Goal: Information Seeking & Learning: Check status

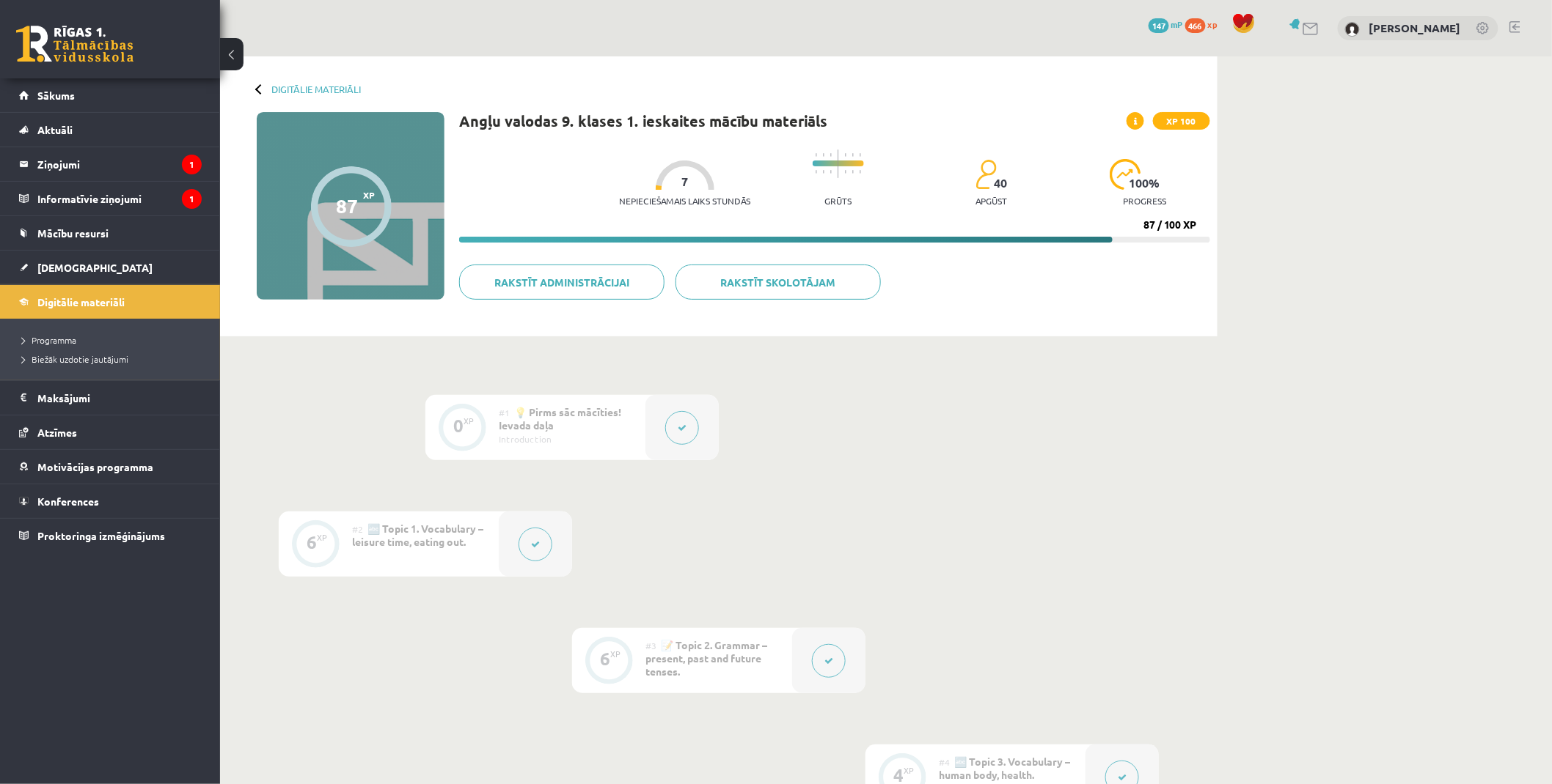
click at [59, 42] on link at bounding box center [74, 44] width 117 height 37
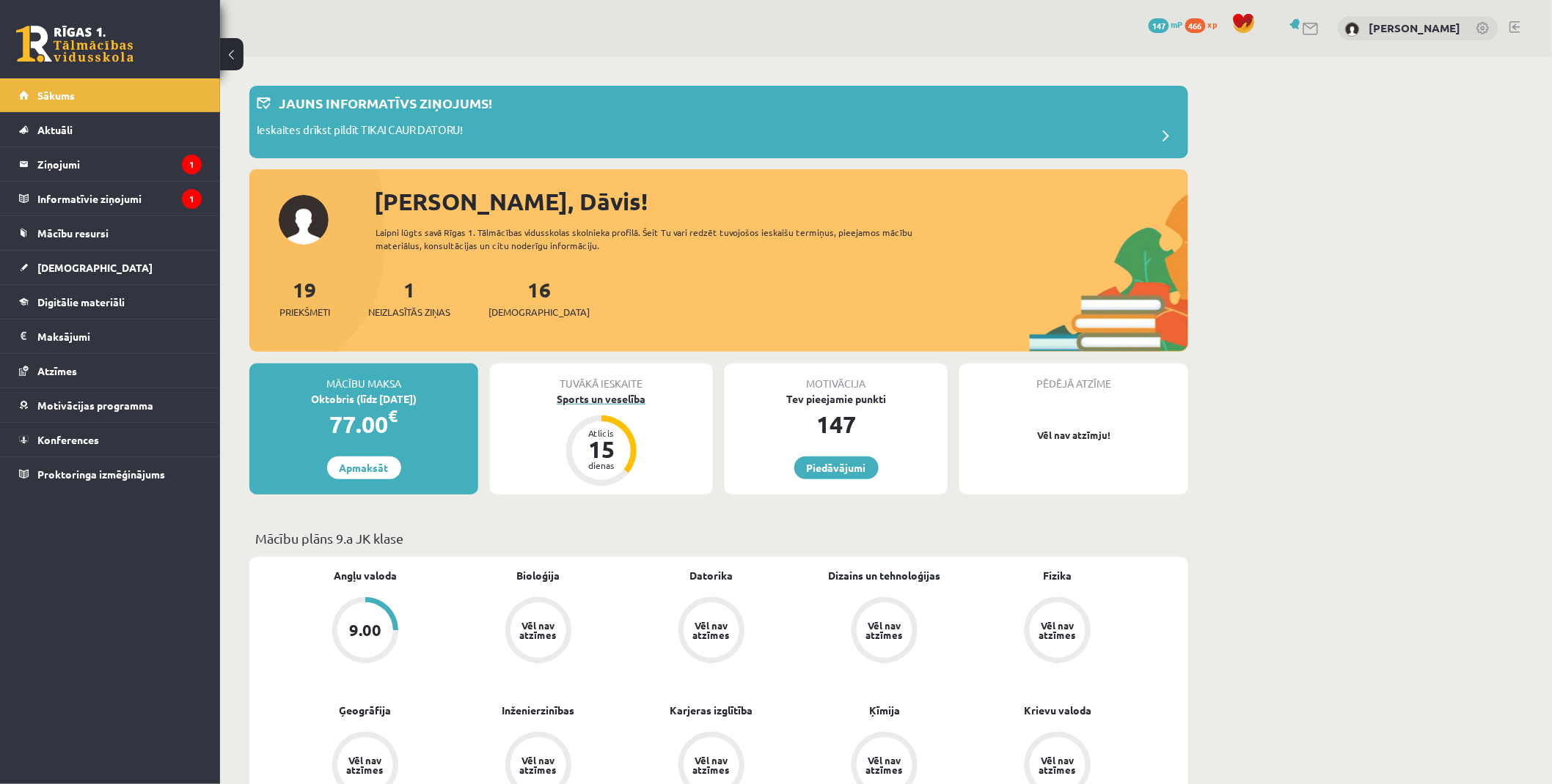
click at [624, 392] on div "Sports un veselība" at bounding box center [601, 399] width 223 height 15
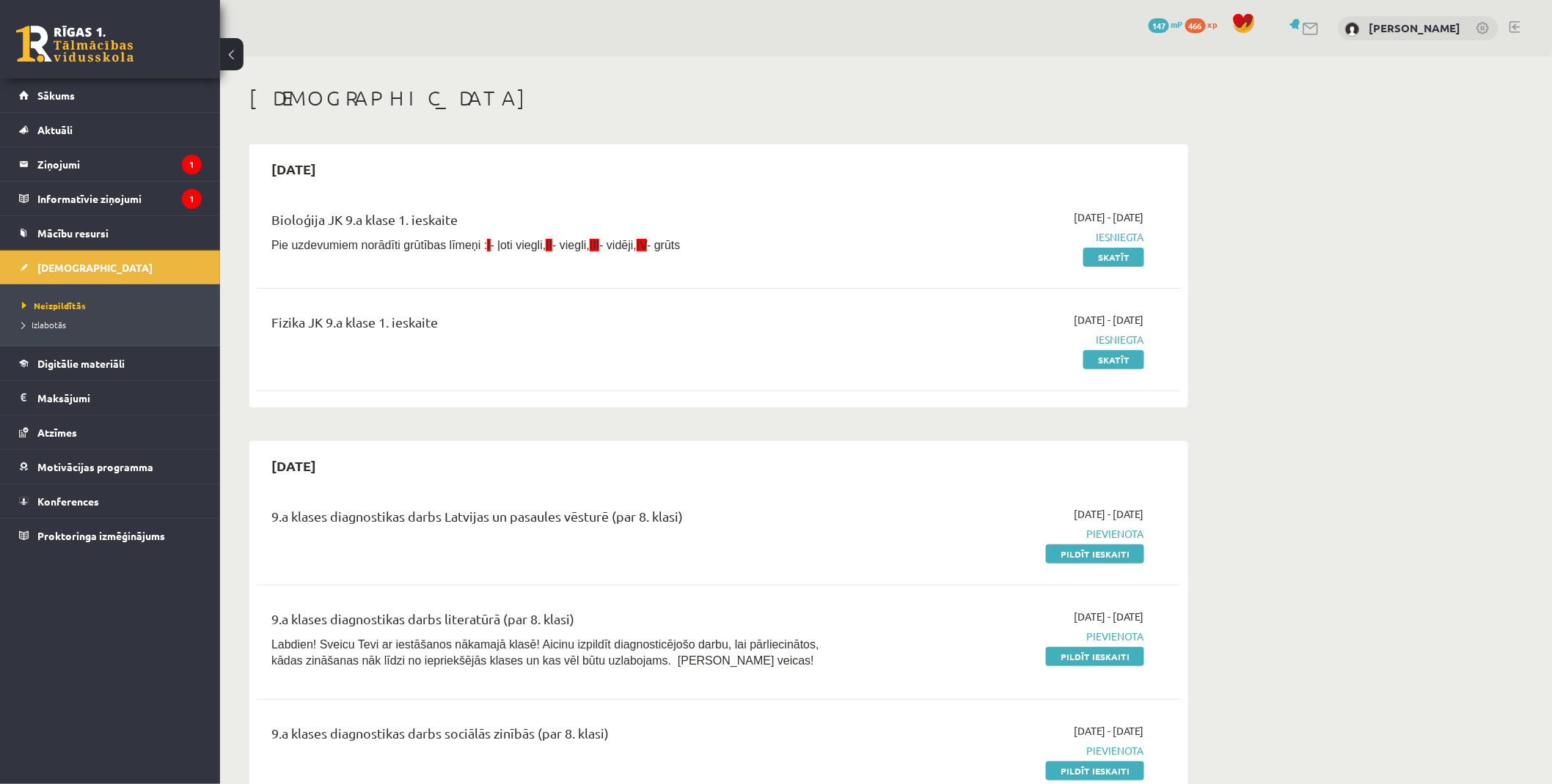
scroll to position [81, 0]
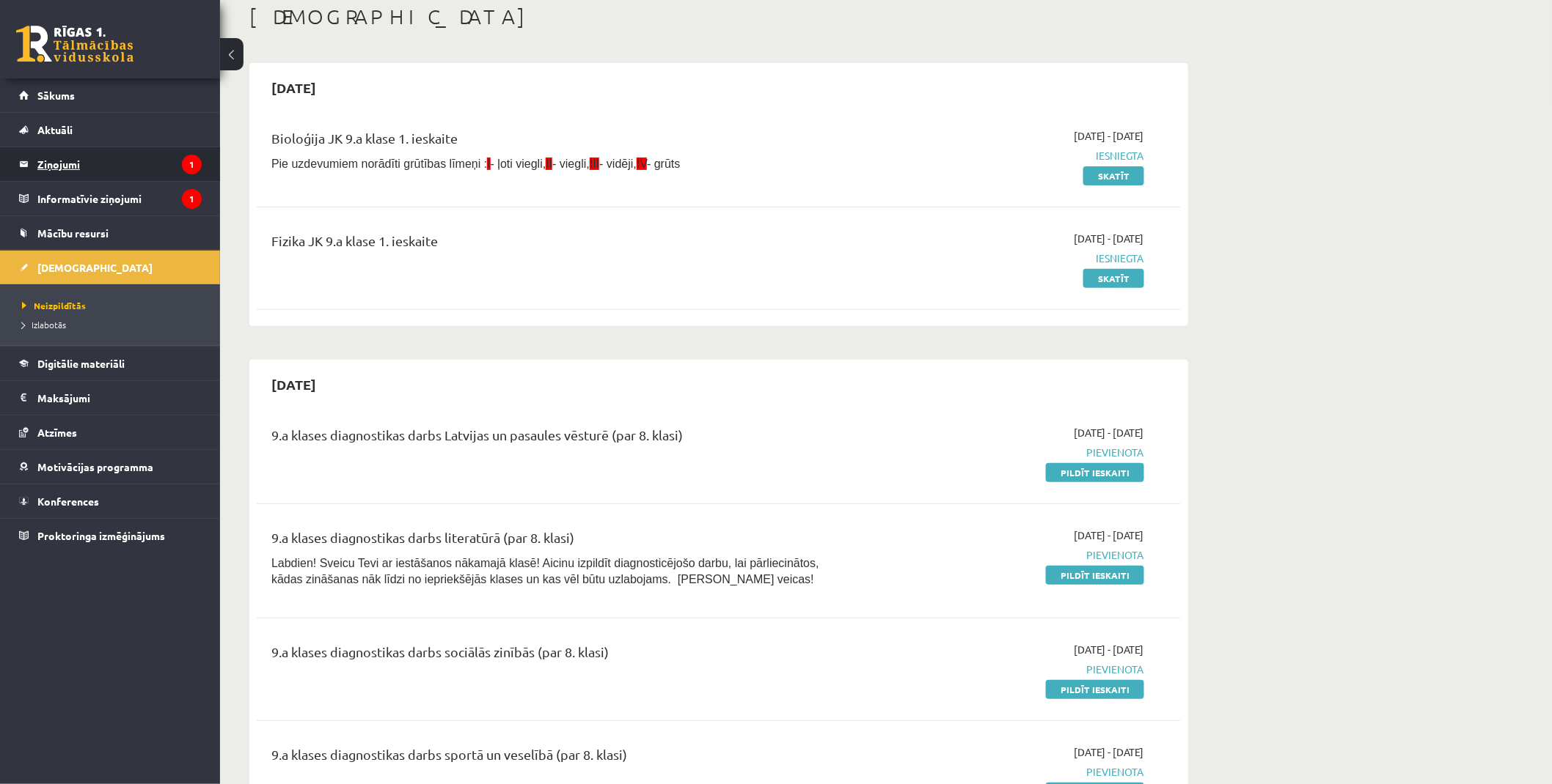
click at [105, 172] on legend "Ziņojumi 1" at bounding box center [120, 164] width 165 height 34
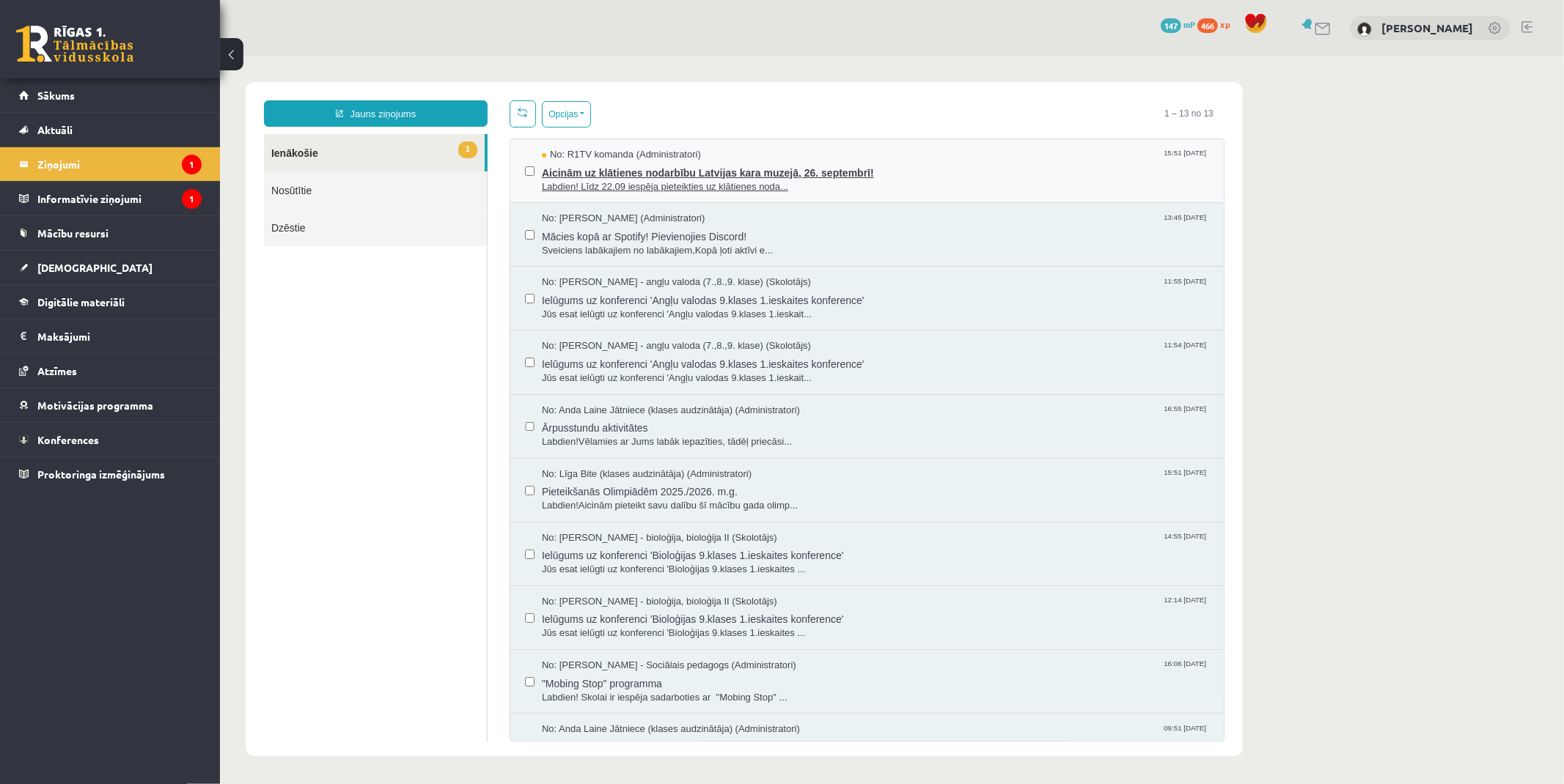
click at [641, 169] on span "Aicinām uz klātienes nodarbību Latvijas kara muzejā, 26. septembrī!" at bounding box center [875, 170] width 667 height 18
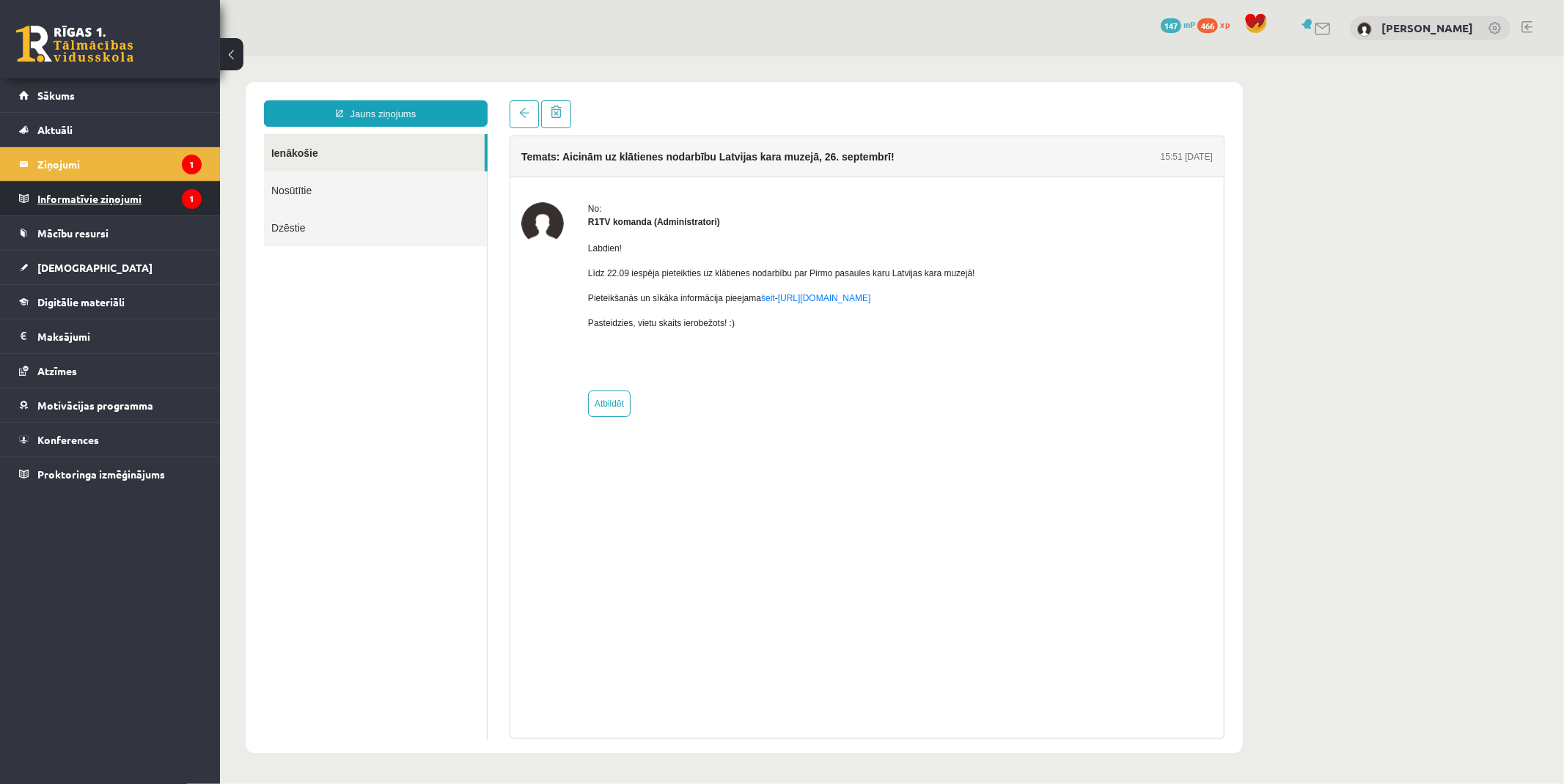
click at [128, 191] on legend "Informatīvie ziņojumi 1" at bounding box center [120, 198] width 165 height 34
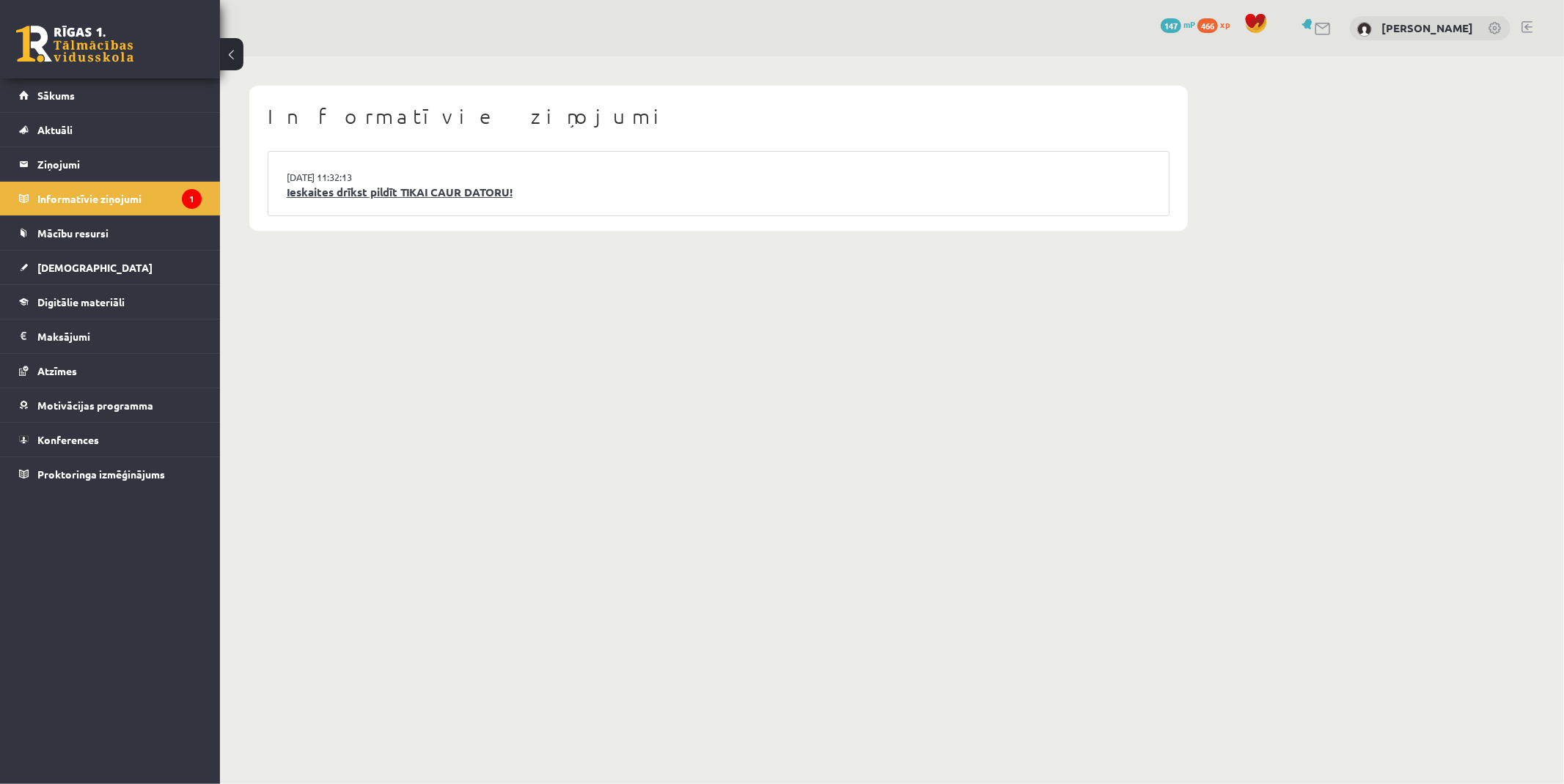
click at [417, 197] on link "Ieskaites drīkst pildīt TIKAI CAUR DATORU!" at bounding box center [719, 192] width 864 height 17
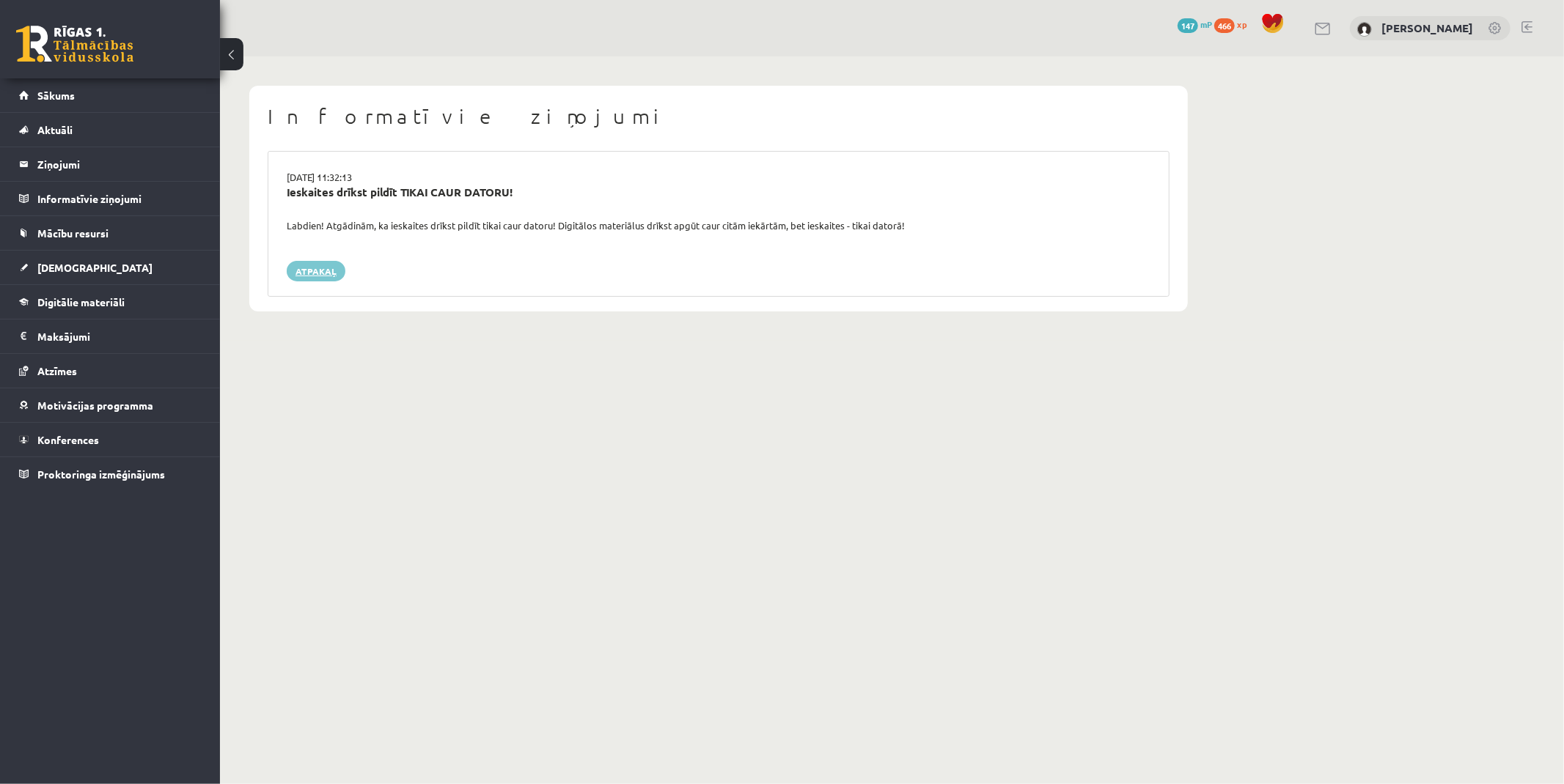
click at [311, 267] on link "Atpakaļ" at bounding box center [317, 271] width 59 height 21
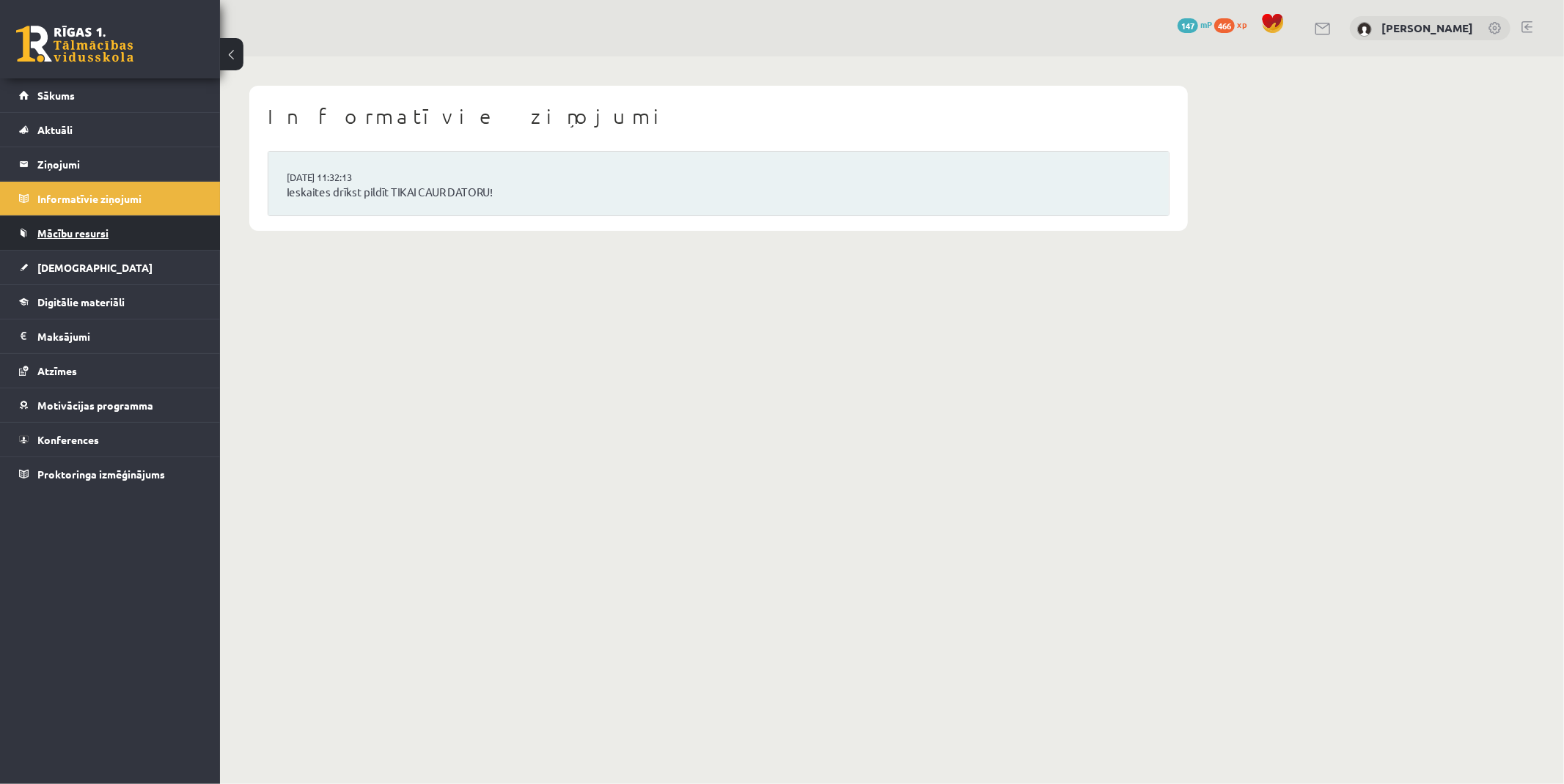
click at [90, 237] on span "Mācību resursi" at bounding box center [73, 232] width 72 height 13
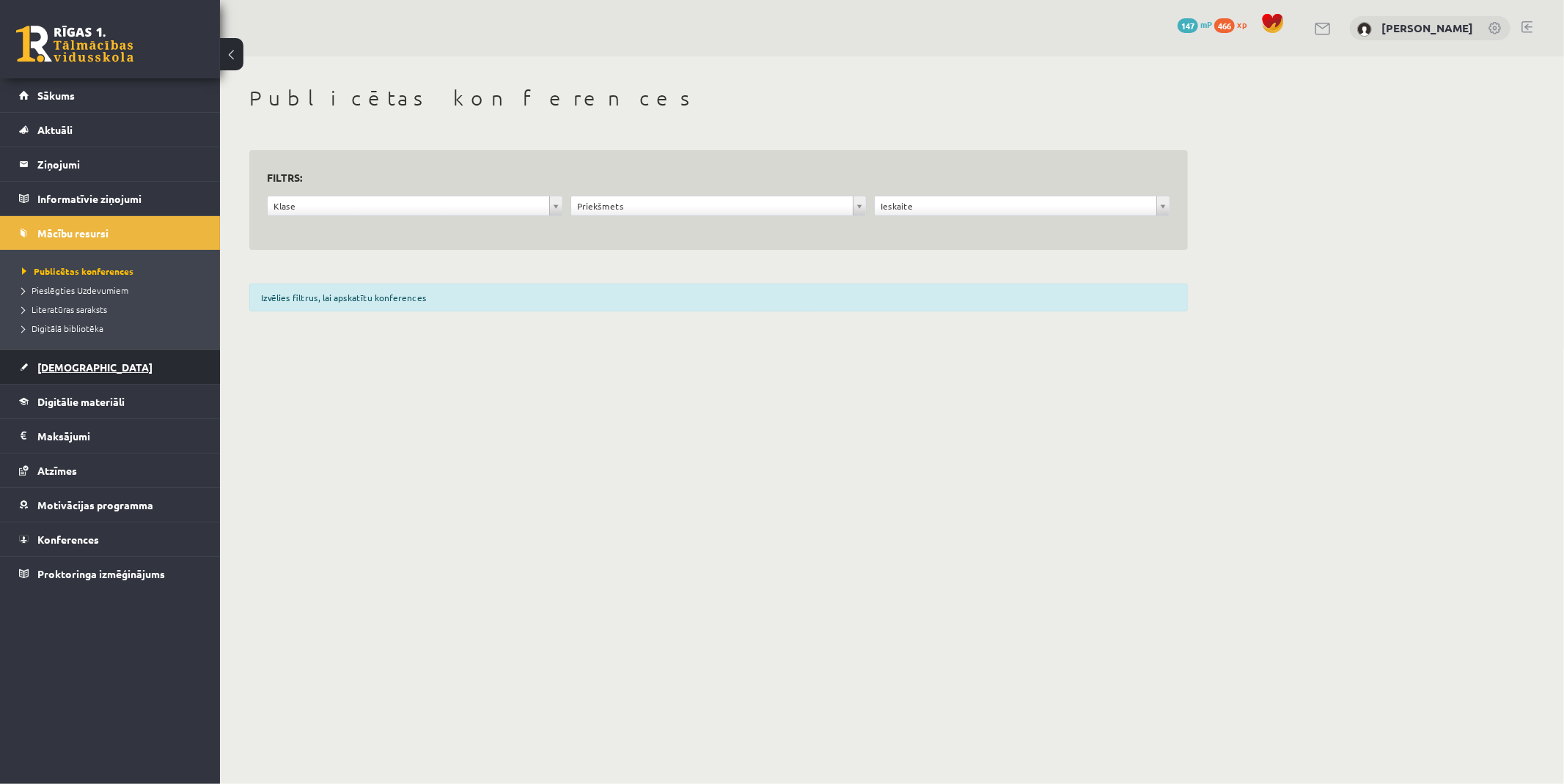
click at [85, 370] on link "[DEMOGRAPHIC_DATA]" at bounding box center [110, 367] width 182 height 34
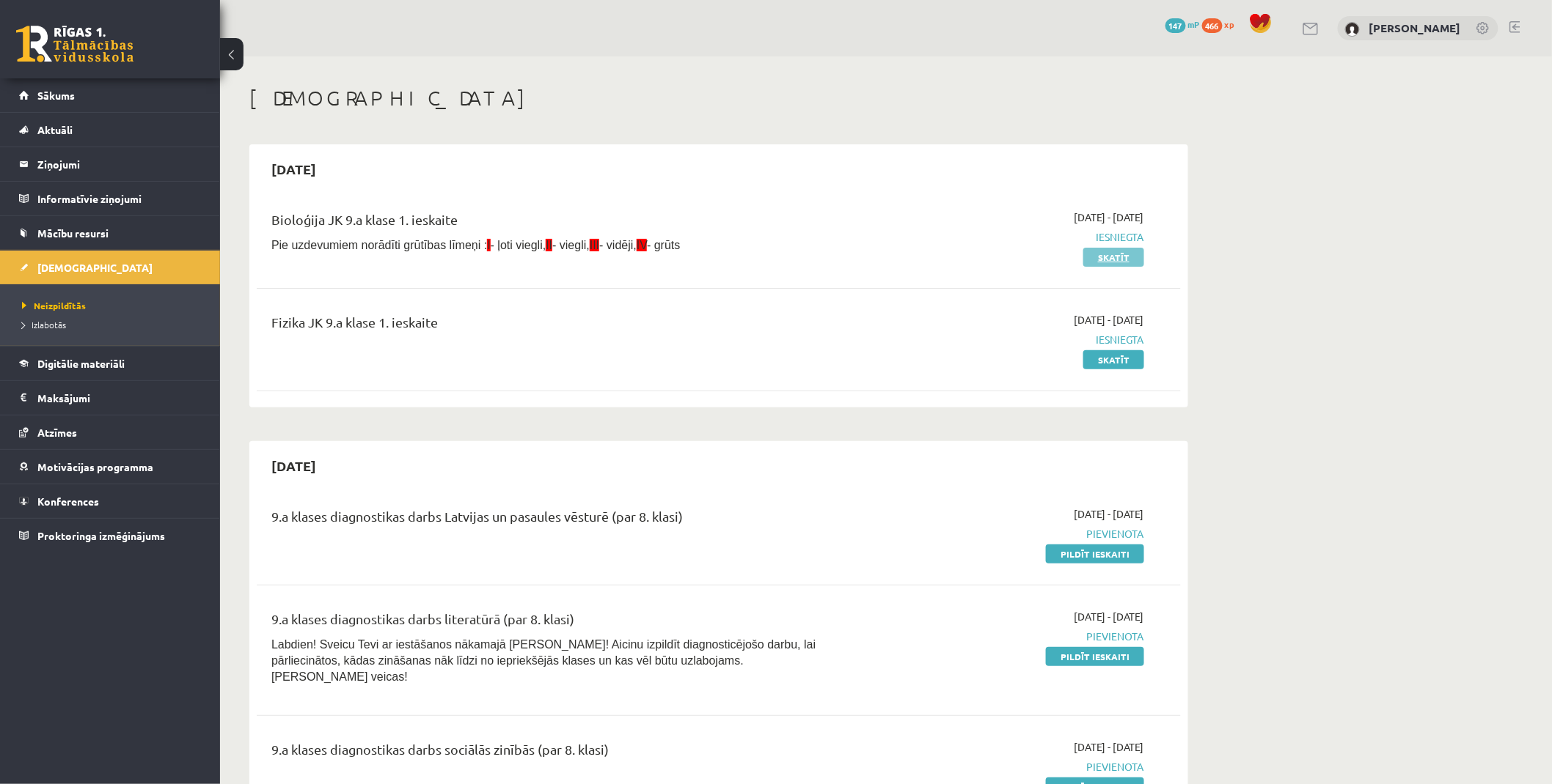
click at [1106, 258] on link "Skatīt" at bounding box center [1114, 257] width 61 height 19
click at [53, 324] on span "Izlabotās" at bounding box center [44, 325] width 44 height 12
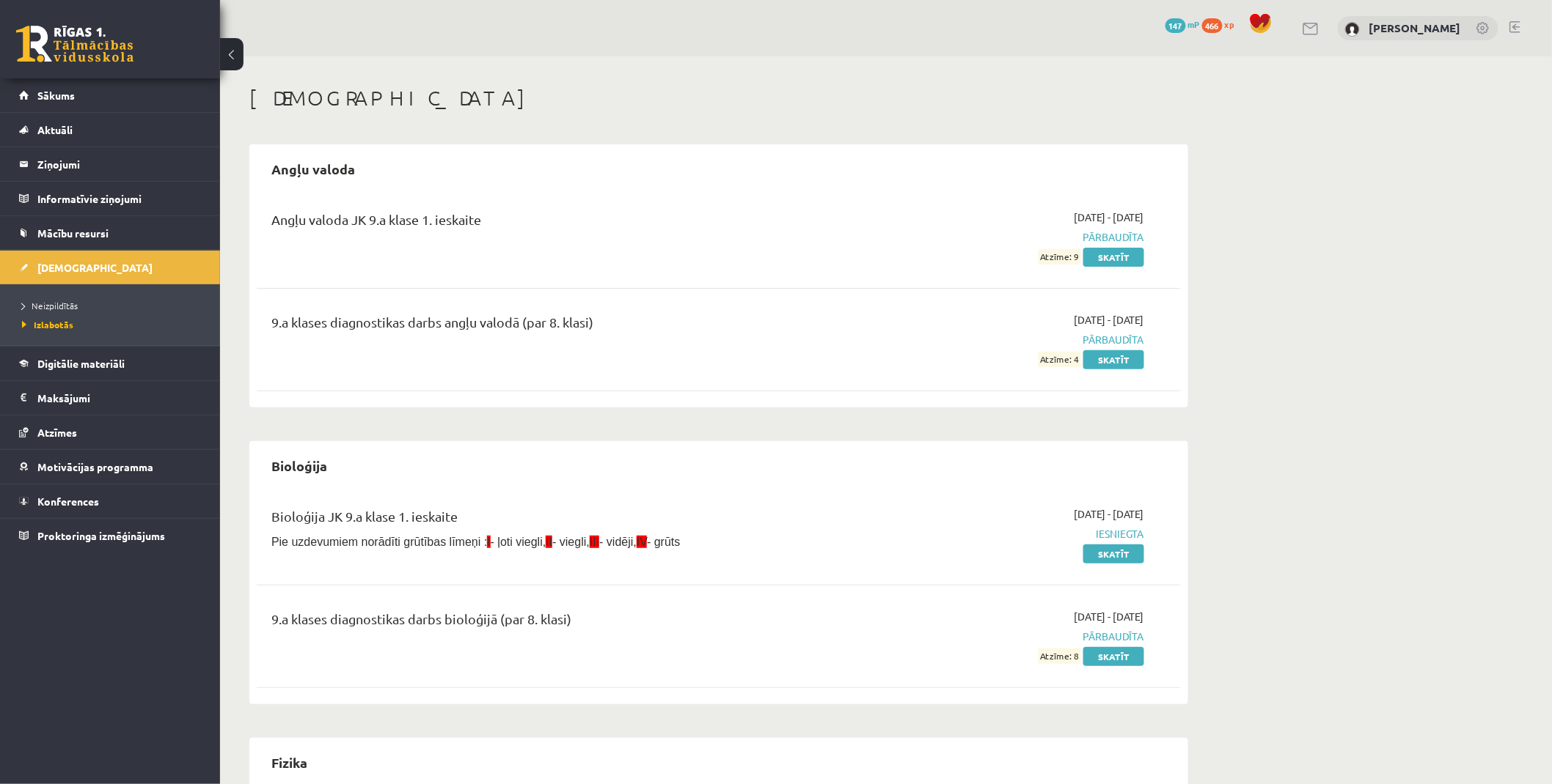
click at [74, 49] on link at bounding box center [74, 44] width 117 height 37
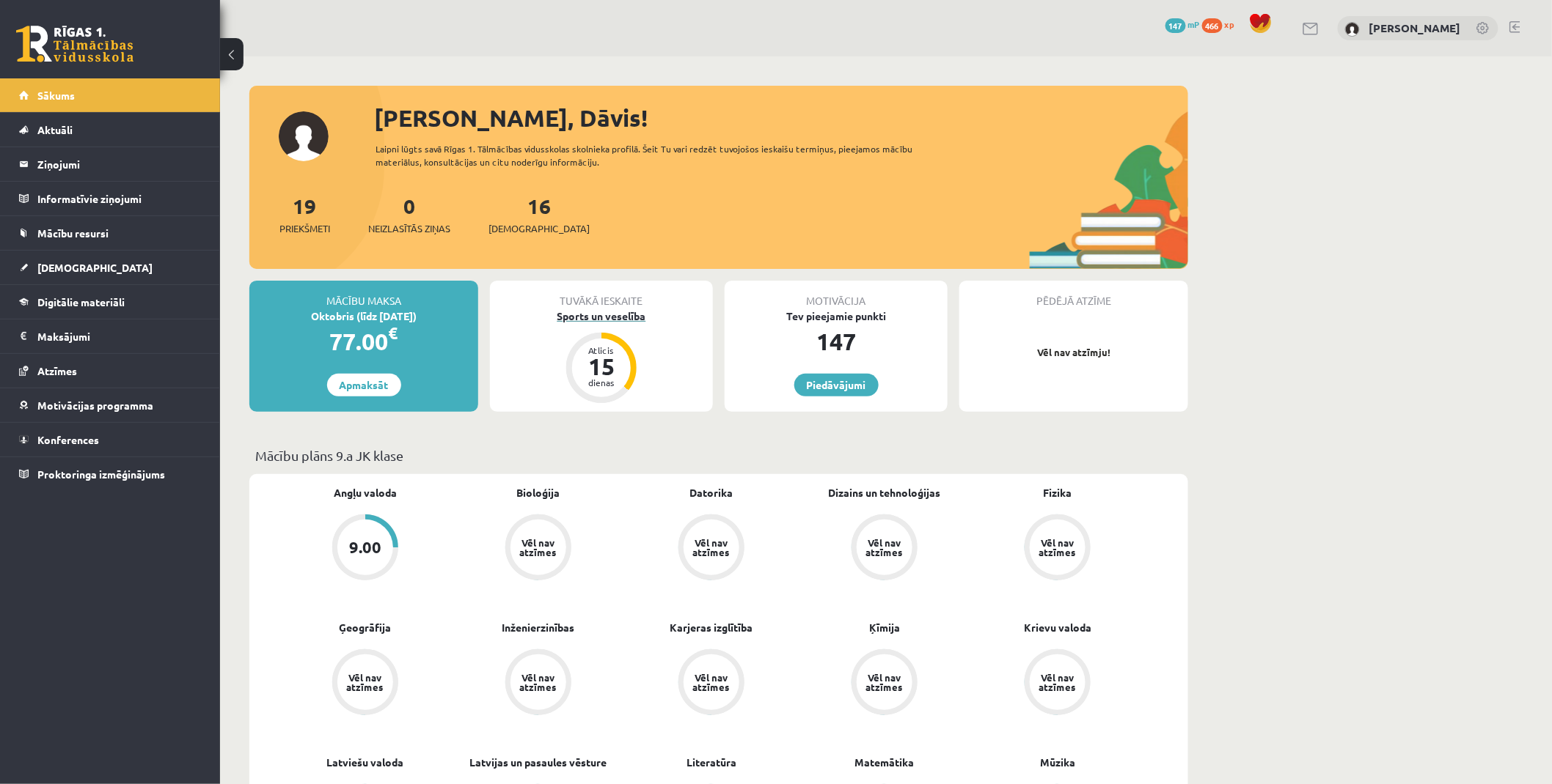
click at [621, 311] on div "Sports un veselība" at bounding box center [601, 316] width 223 height 15
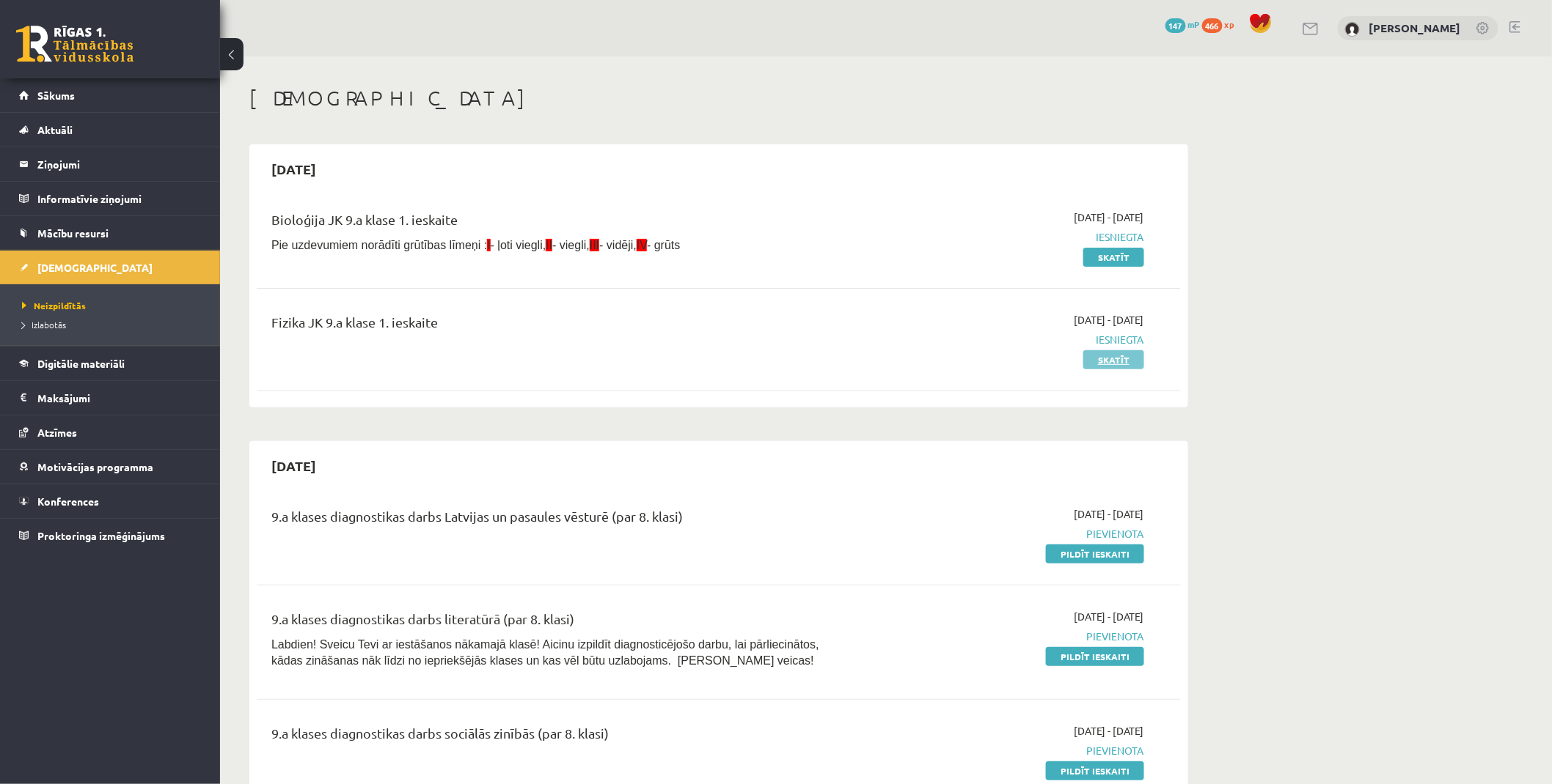
click at [1106, 361] on link "Skatīt" at bounding box center [1114, 359] width 61 height 19
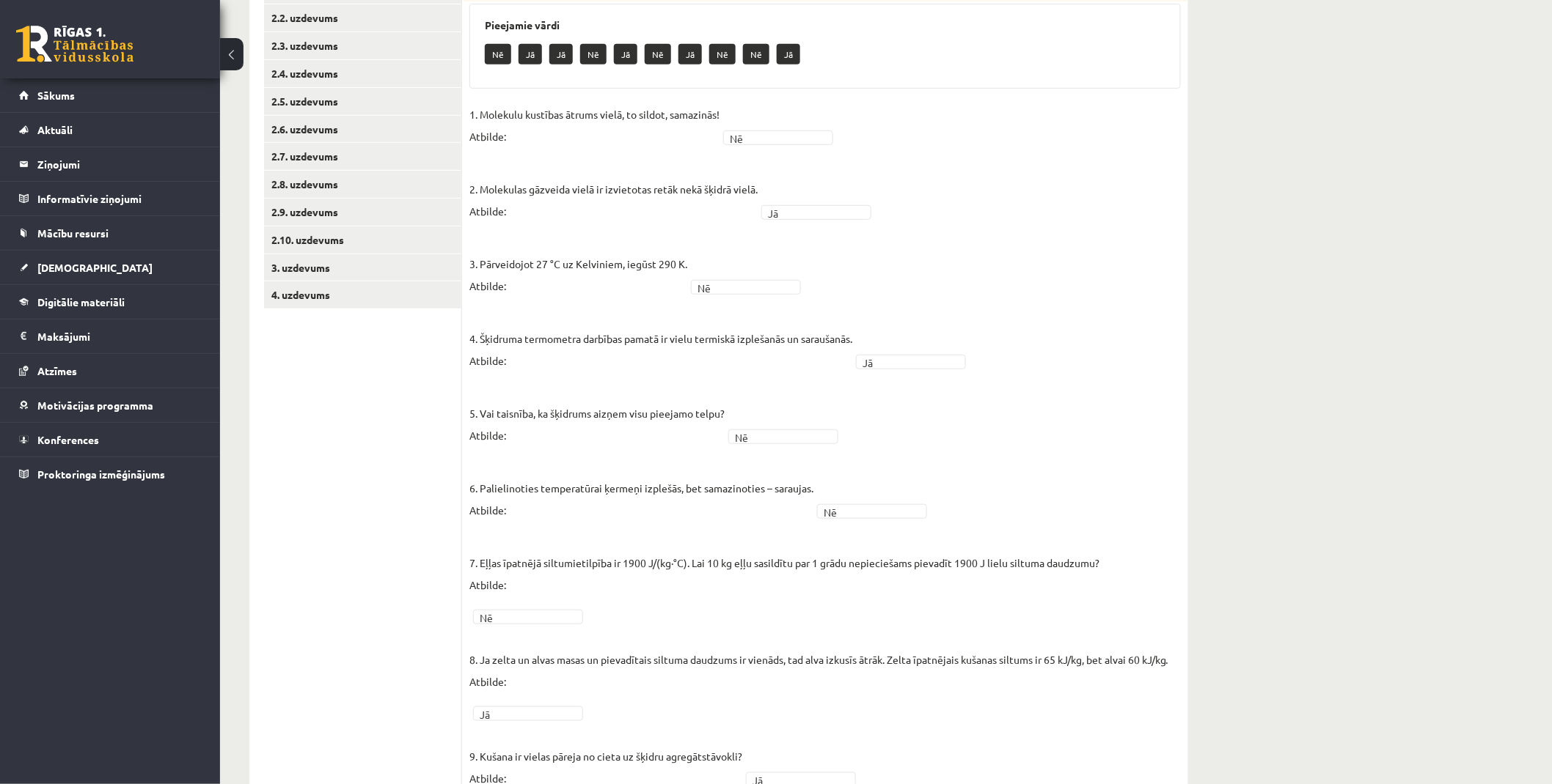
scroll to position [488, 0]
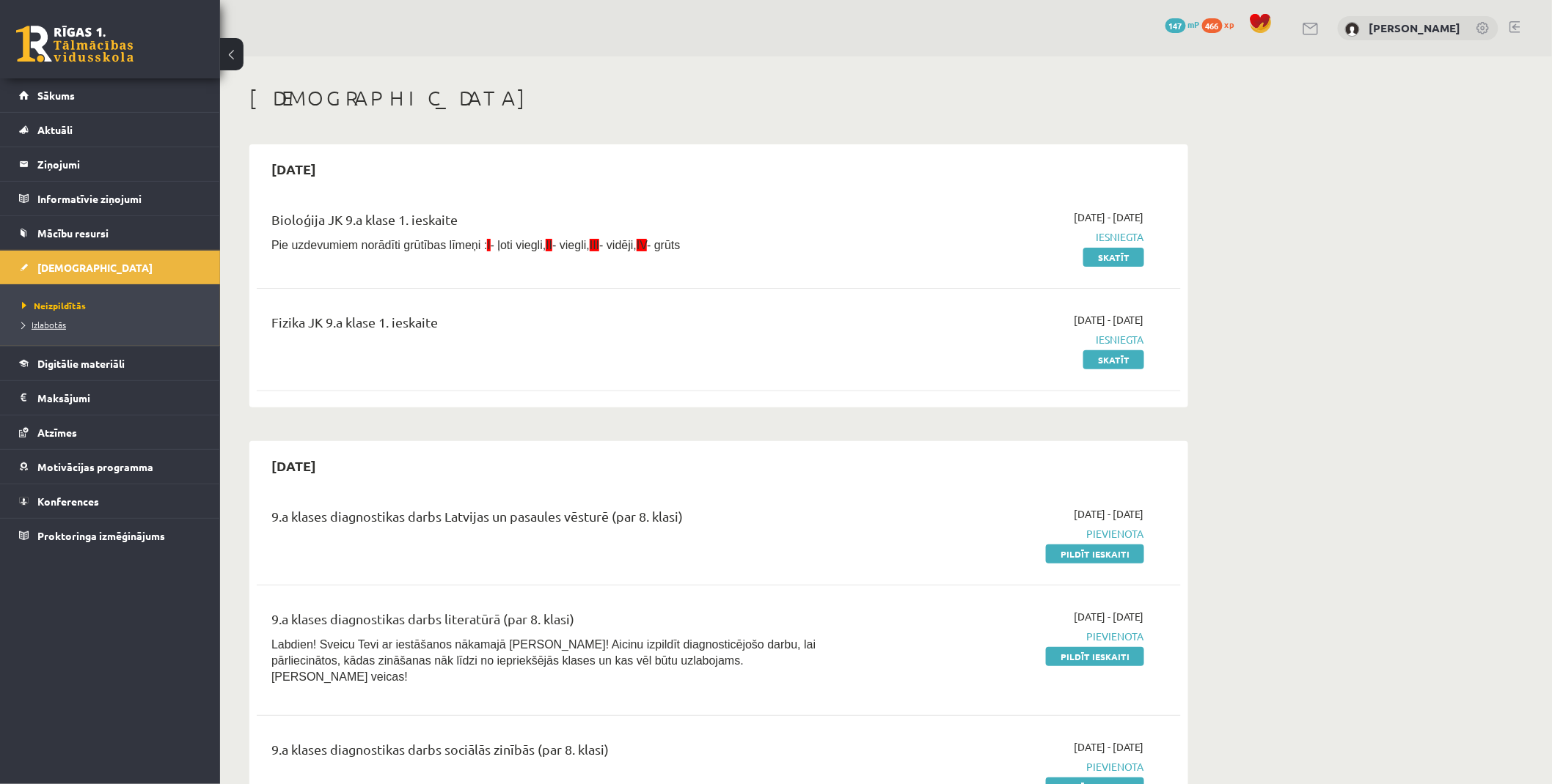
click at [41, 324] on span "Izlabotās" at bounding box center [44, 325] width 44 height 12
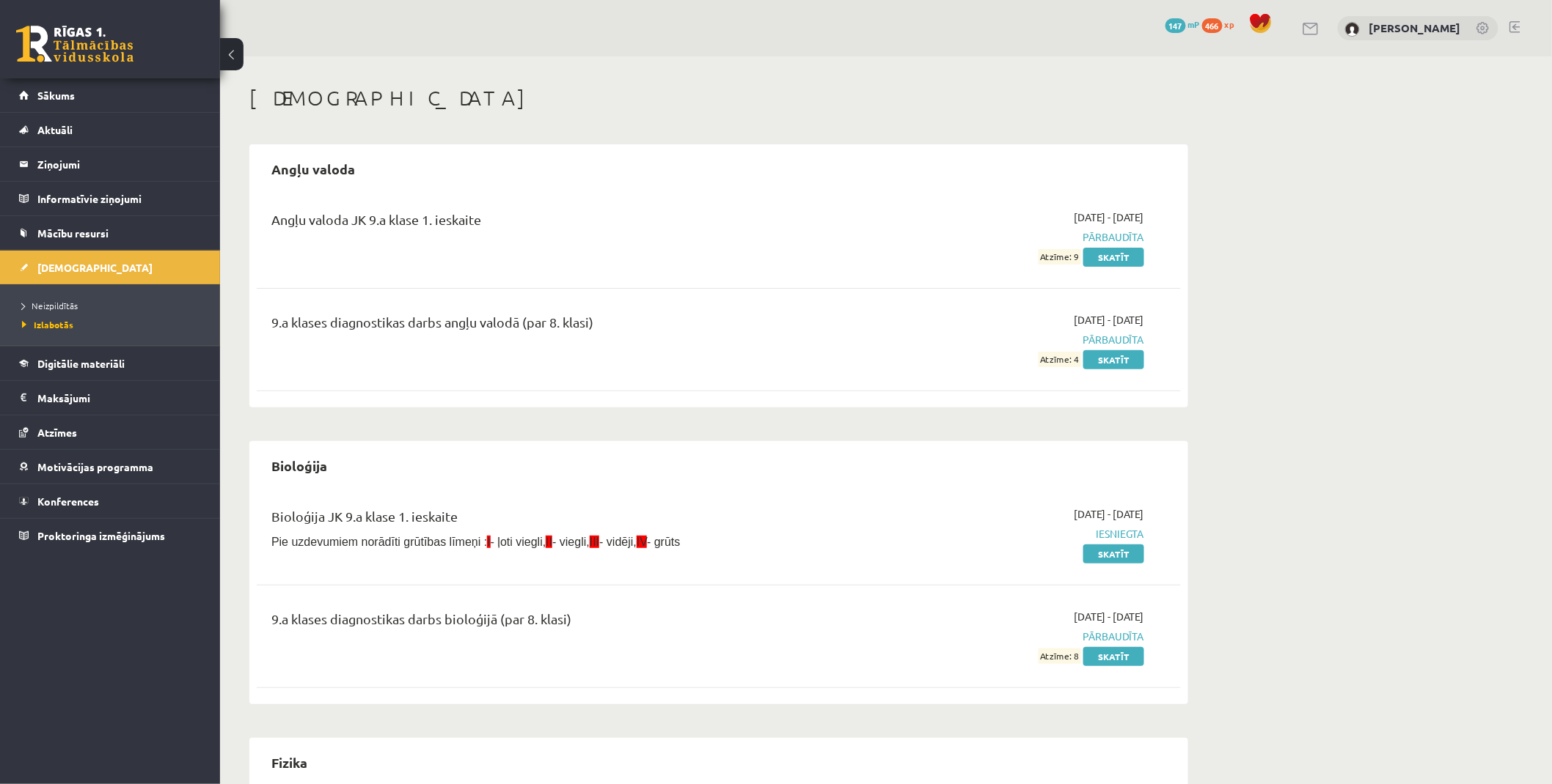
drag, startPoint x: 801, startPoint y: 359, endPoint x: 737, endPoint y: 206, distance: 165.8
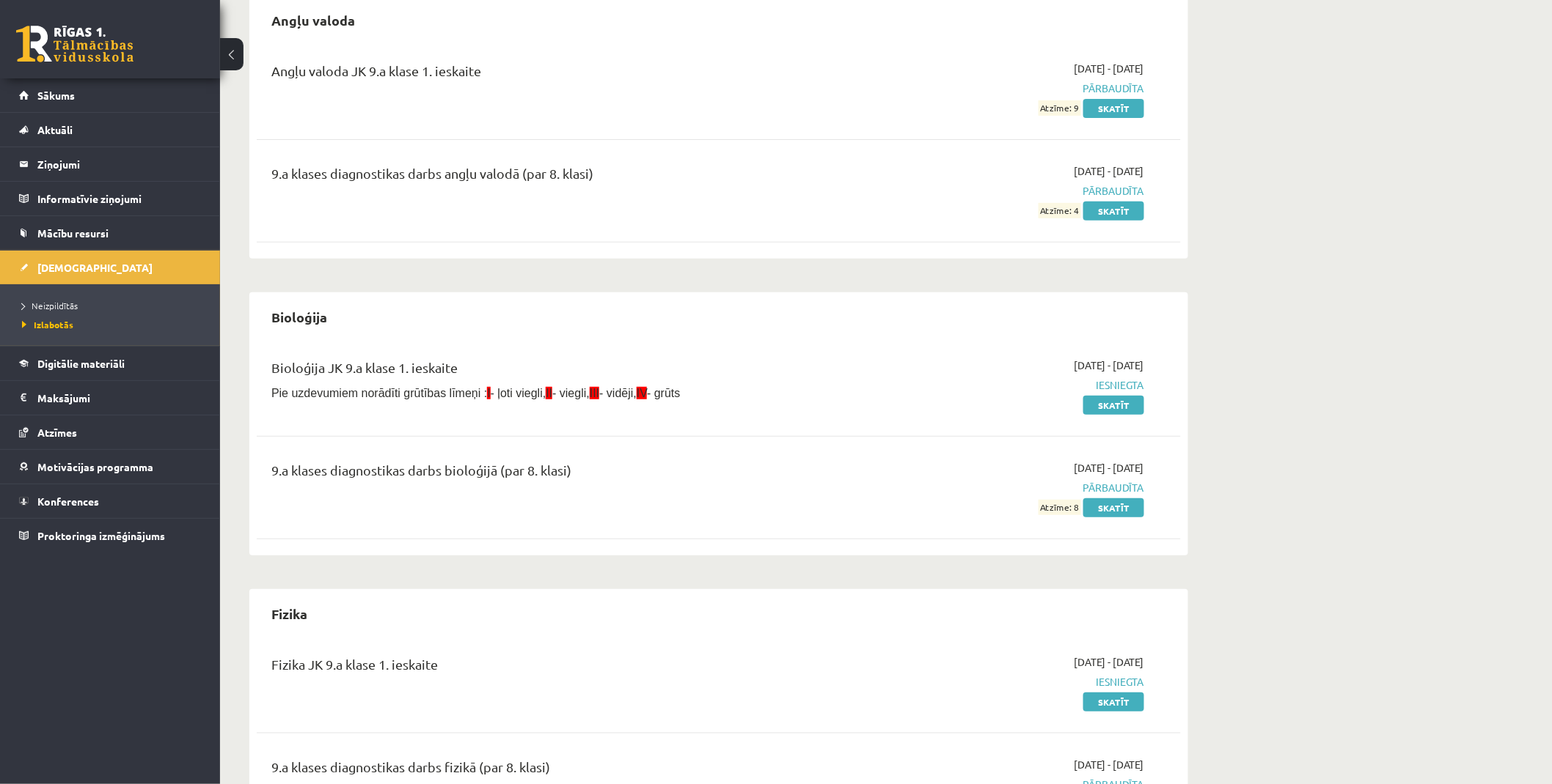
scroll to position [81, 0]
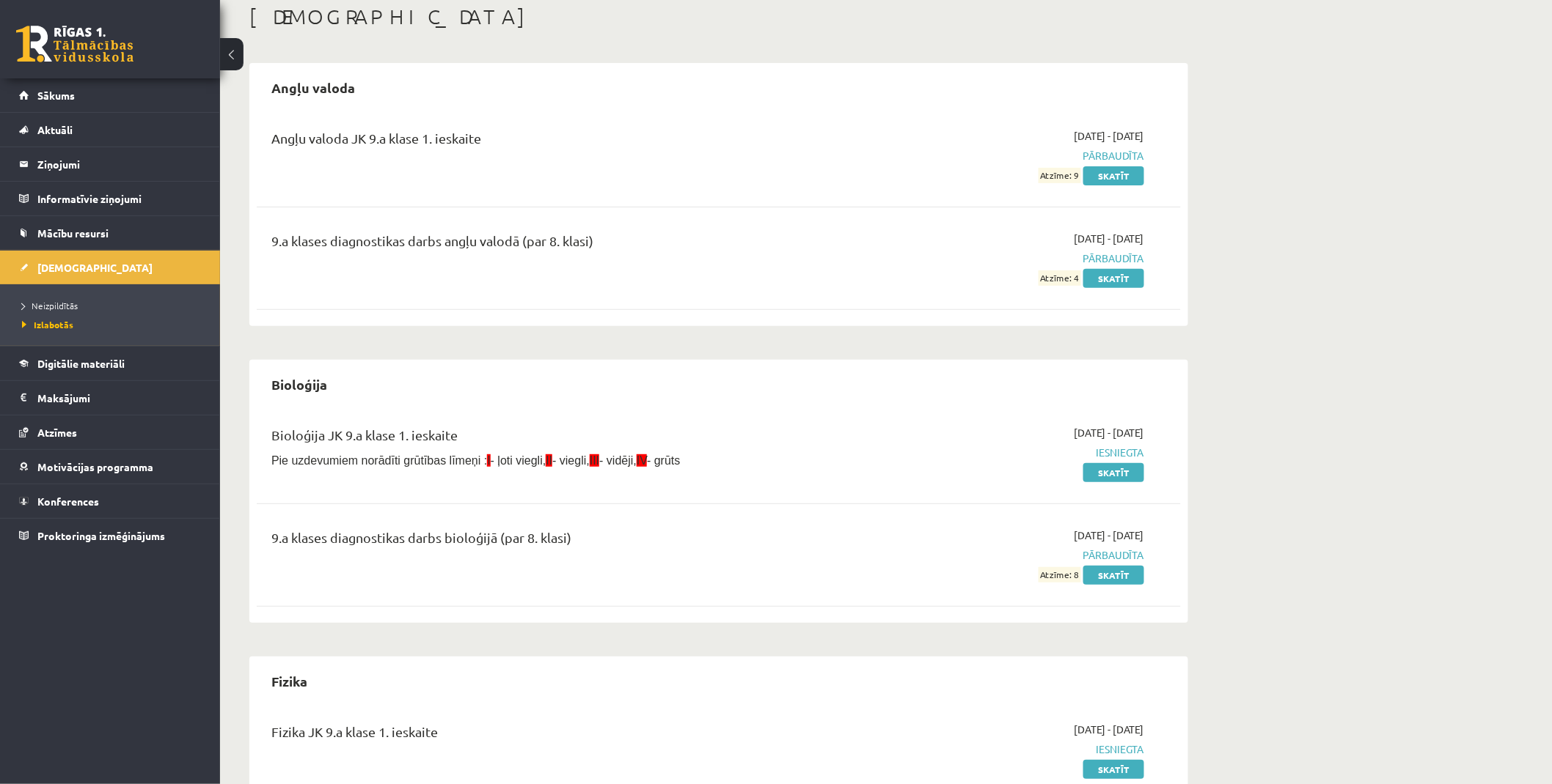
click at [55, 50] on link at bounding box center [74, 44] width 117 height 37
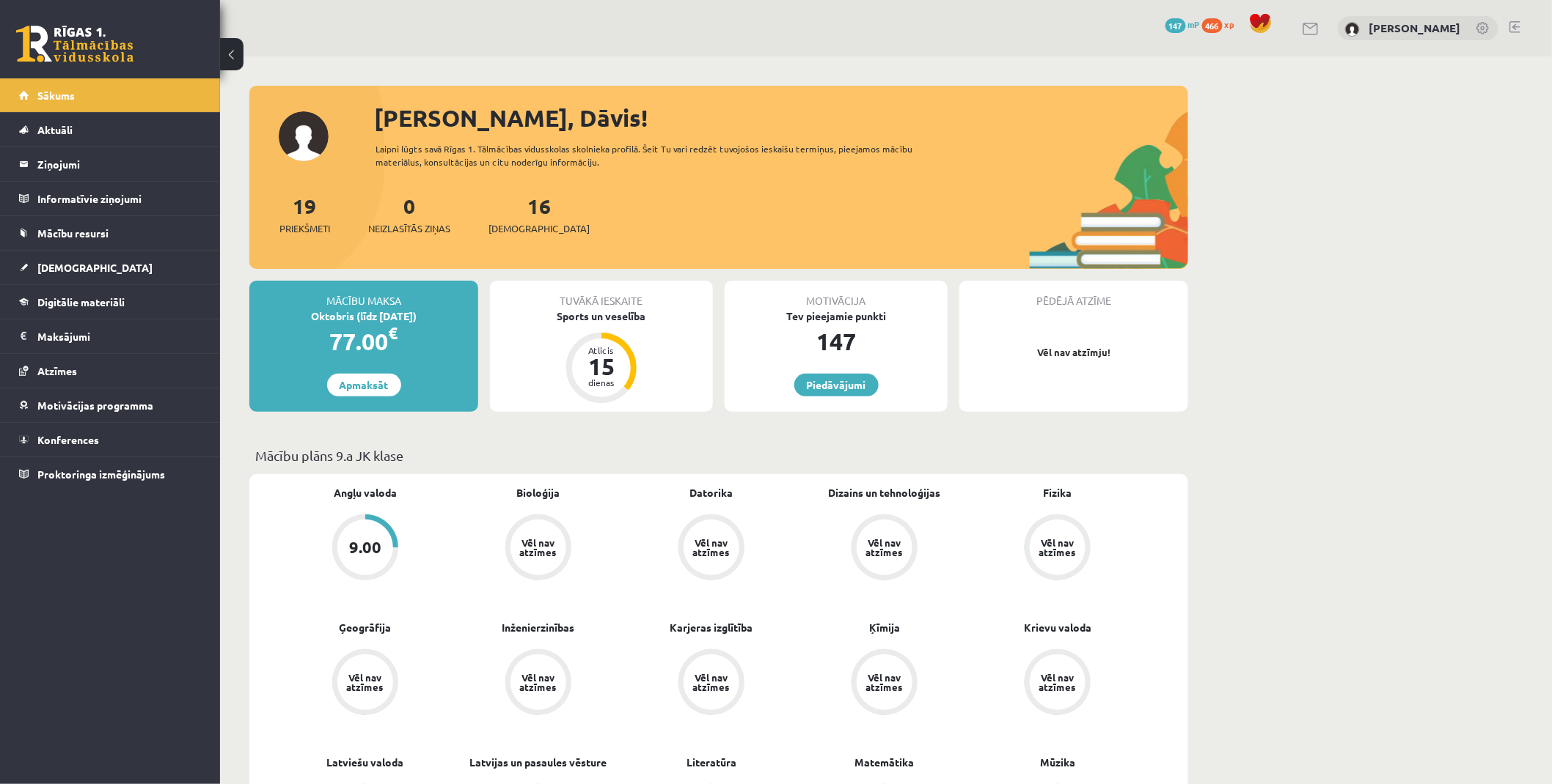
click at [595, 325] on div "Tuvākā ieskaite Sports un veselība Atlicis 15 dienas" at bounding box center [601, 346] width 223 height 131
click at [590, 319] on div "Sports un veselība" at bounding box center [601, 316] width 223 height 15
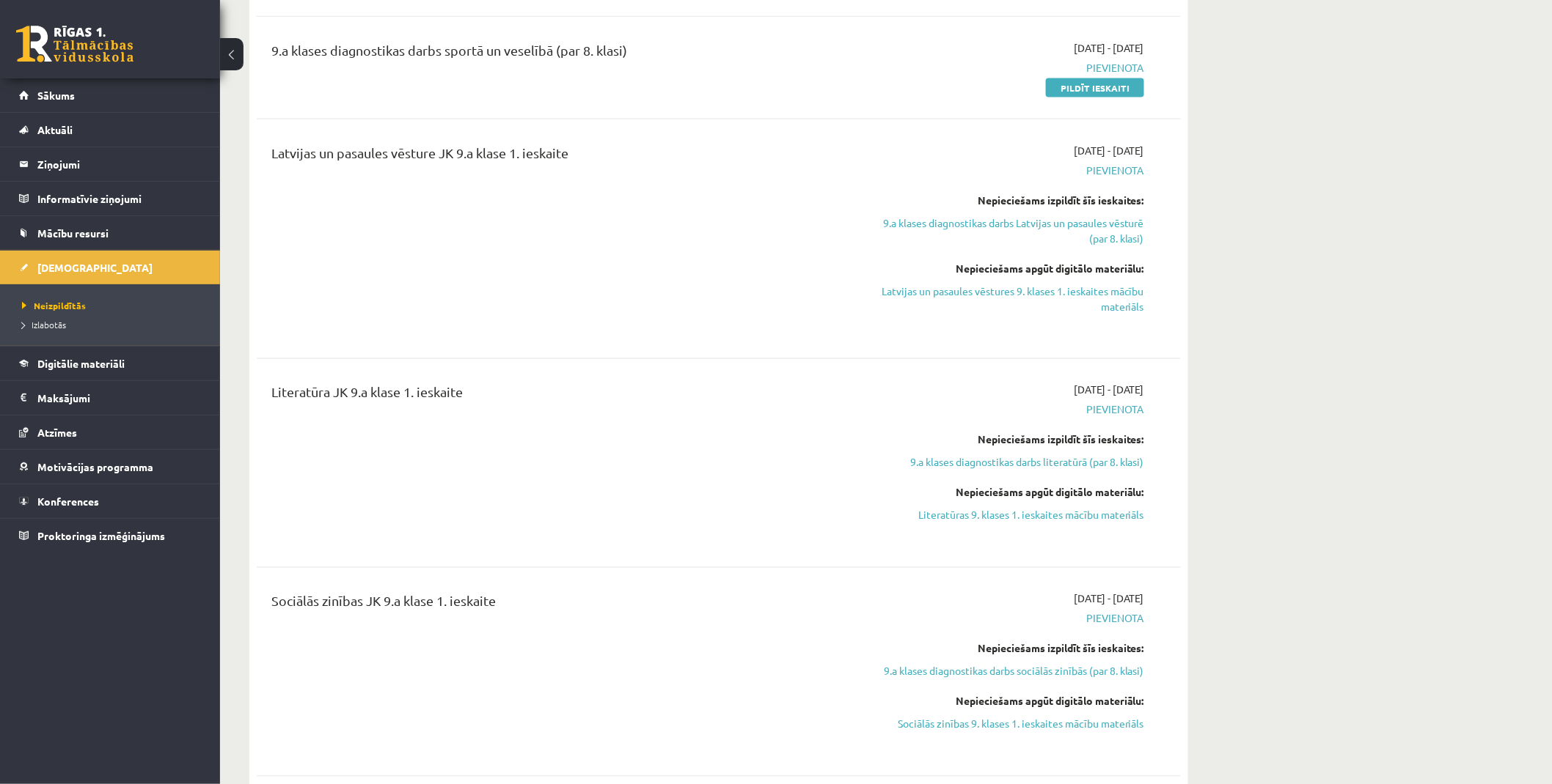
scroll to position [814, 0]
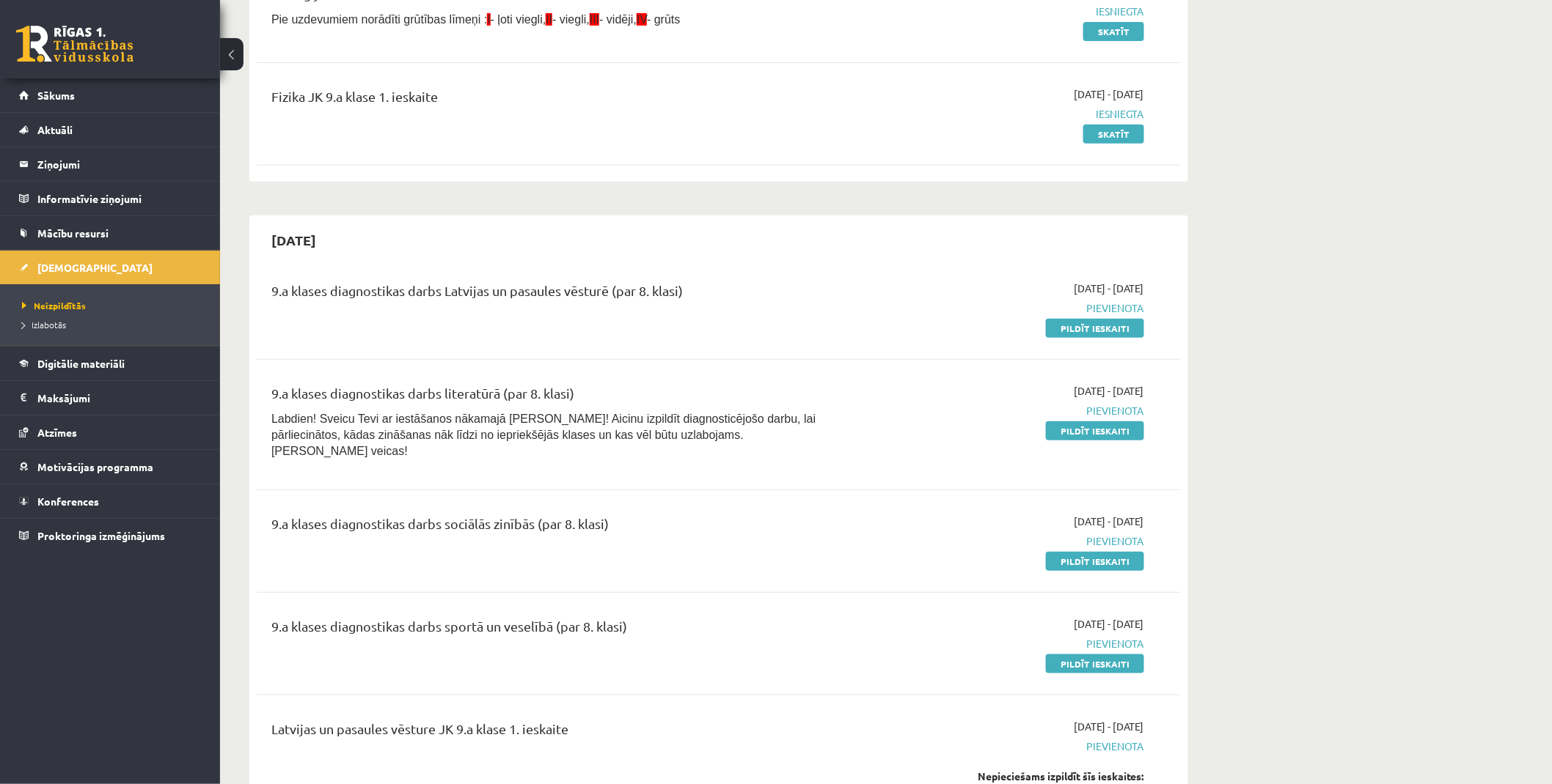
drag, startPoint x: 582, startPoint y: 502, endPoint x: 577, endPoint y: 445, distance: 57.2
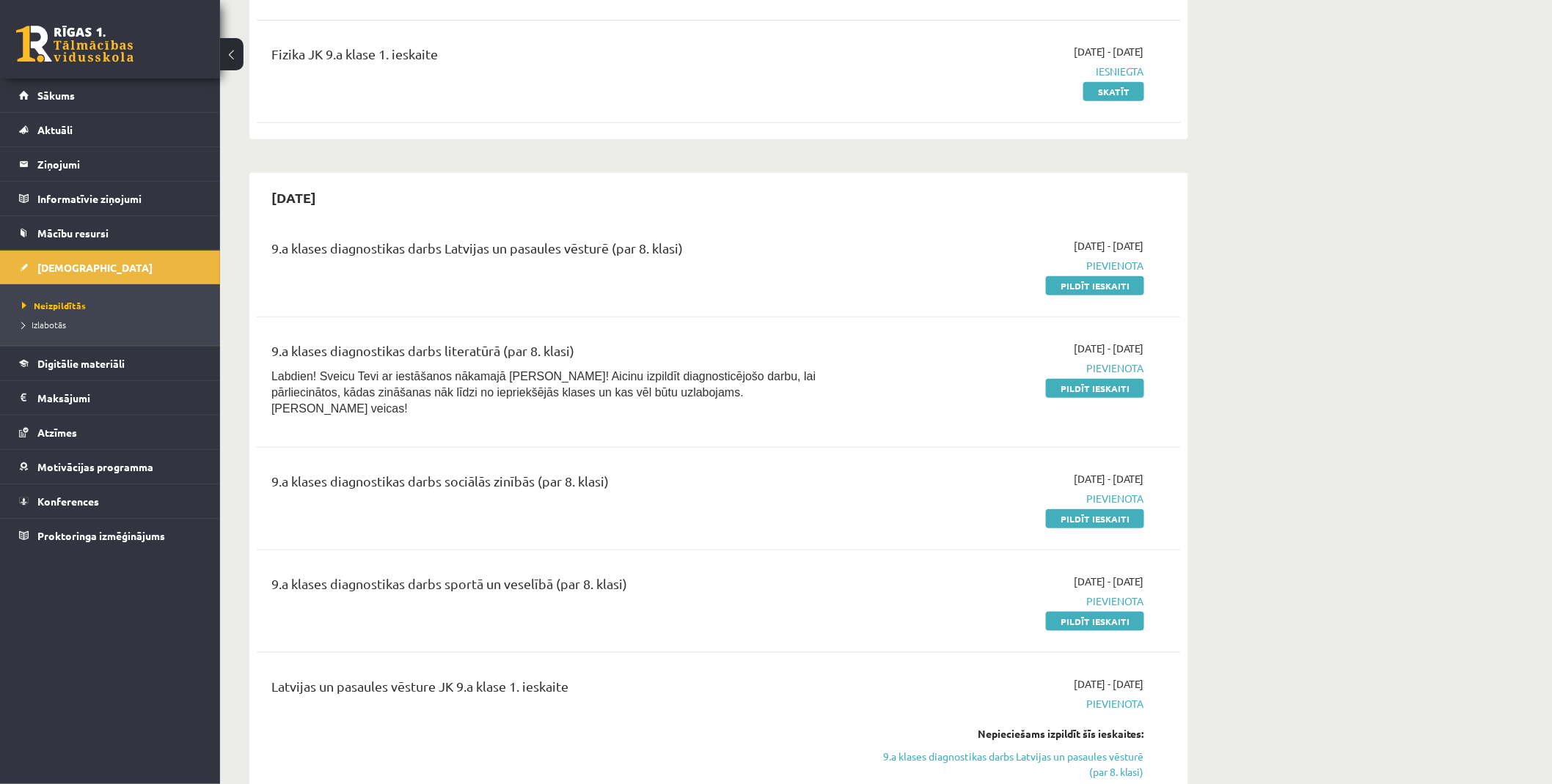
scroll to position [238, 0]
